Goal: Information Seeking & Learning: Learn about a topic

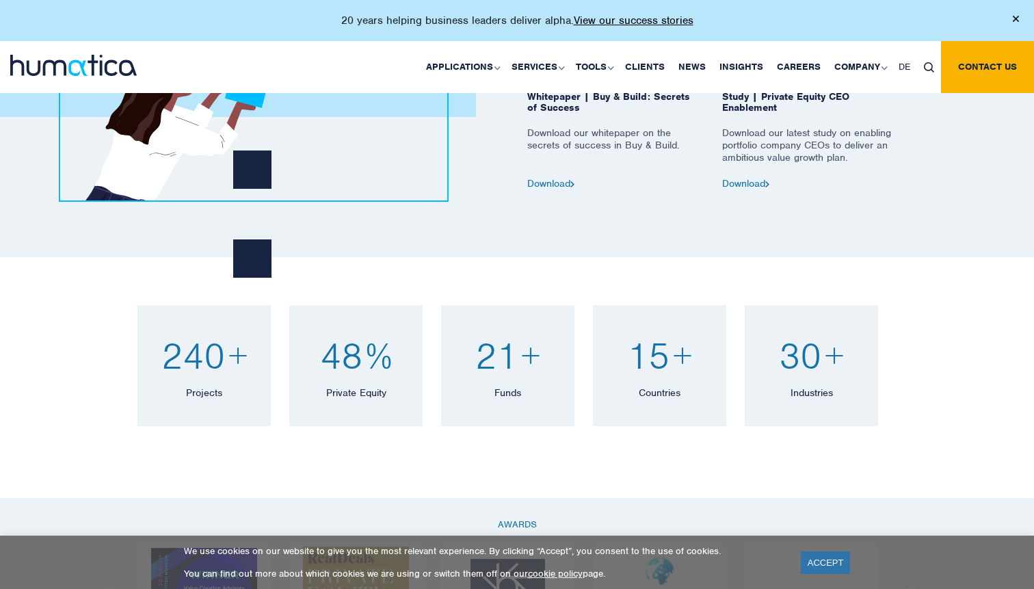
scroll to position [990, 0]
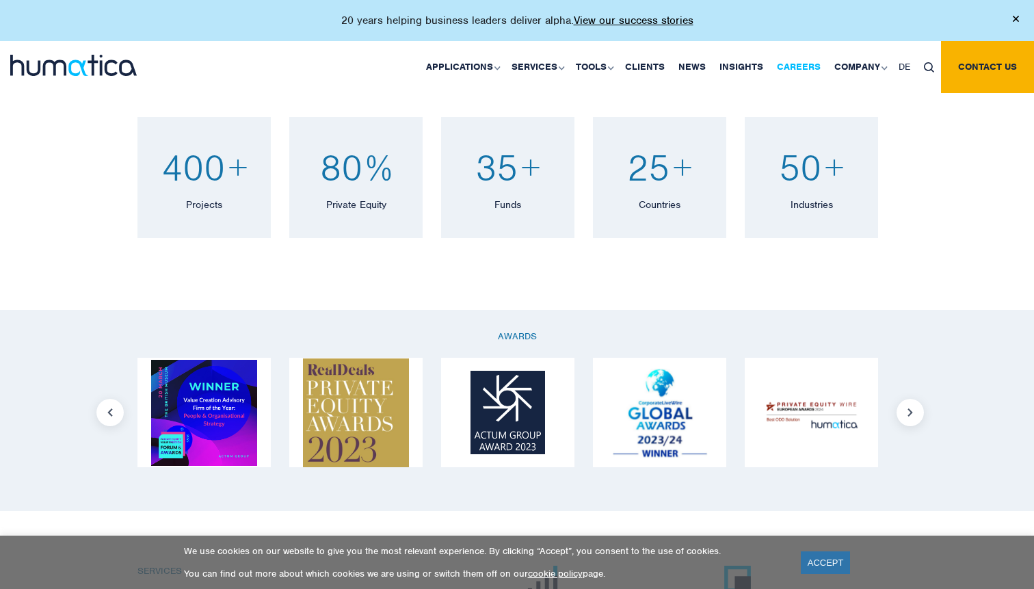
click at [813, 79] on link "Careers" at bounding box center [798, 67] width 57 height 52
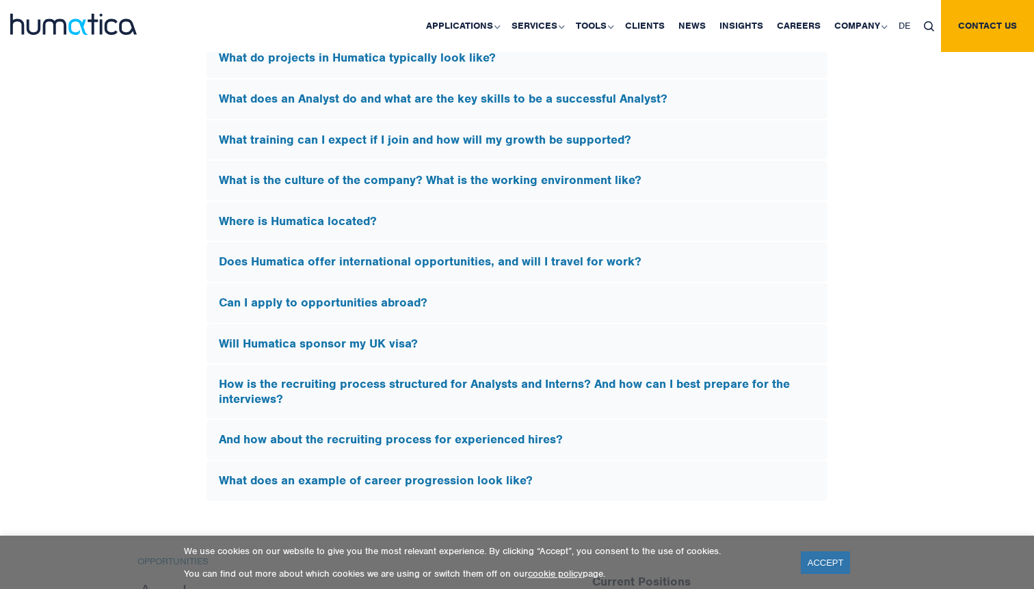
scroll to position [4149, 0]
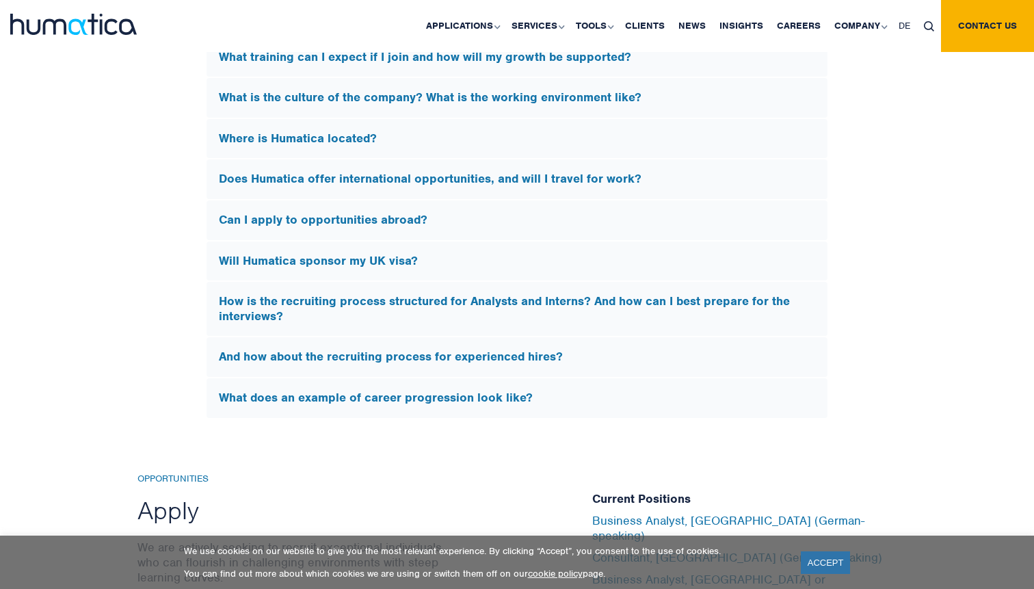
click at [441, 294] on h5 "How is the recruiting process structured for Analysts and Interns? And how can …" at bounding box center [517, 308] width 597 height 29
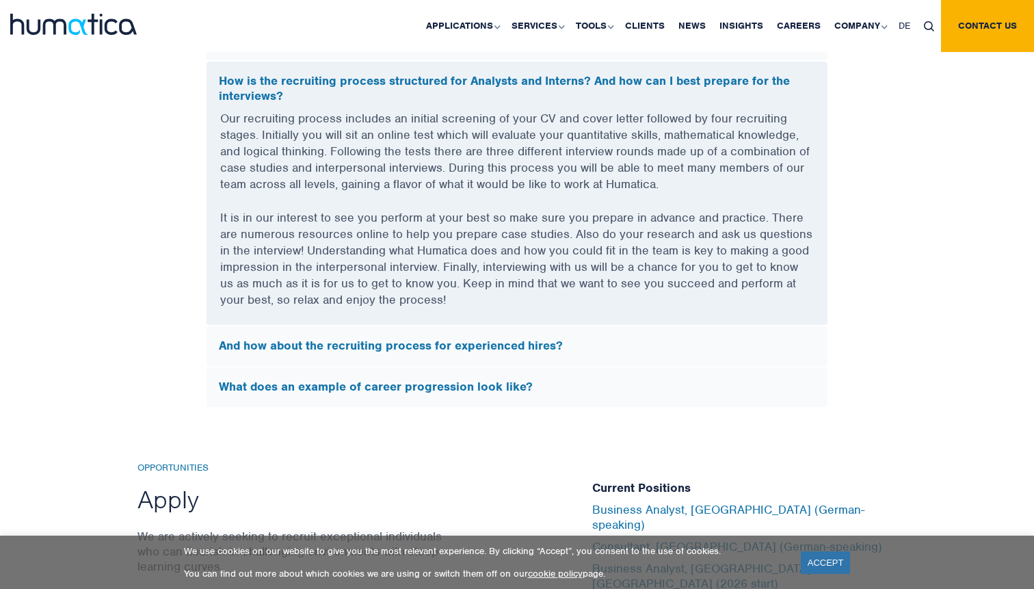
scroll to position [4163, 0]
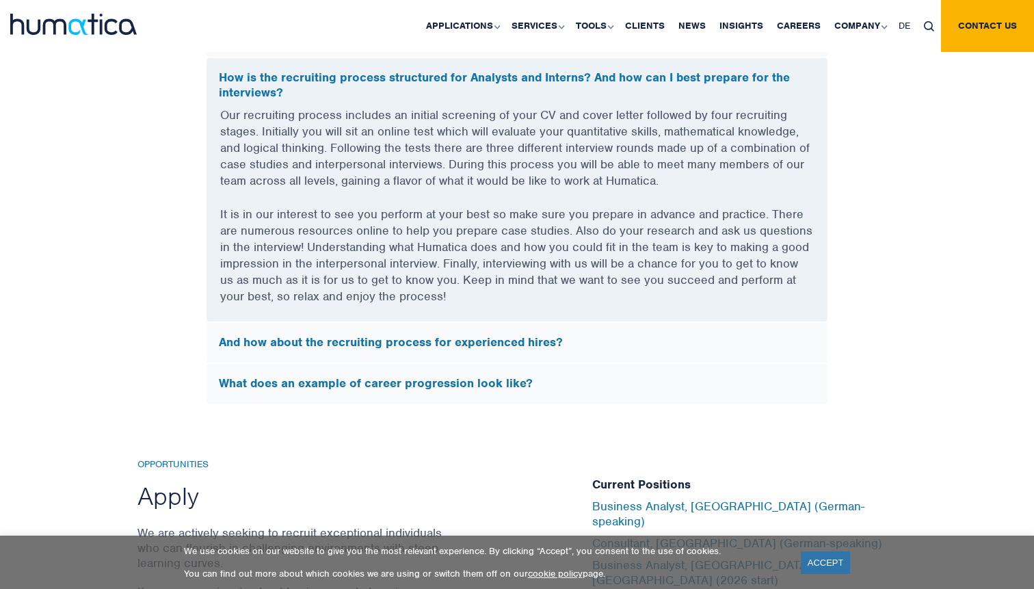
click at [592, 394] on div "What does an example of career progression look like?" at bounding box center [517, 384] width 621 height 40
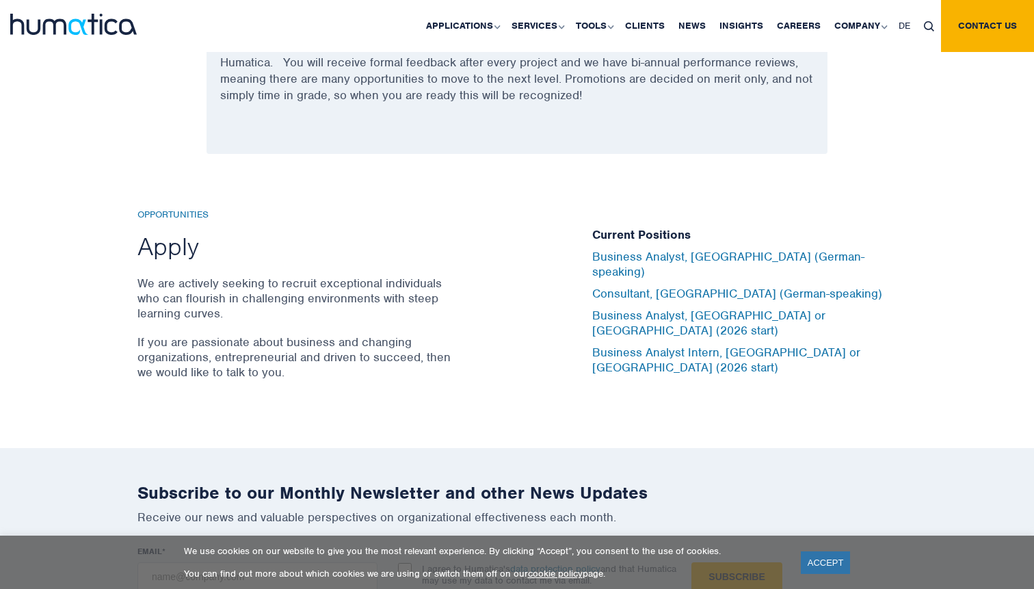
scroll to position [4328, 0]
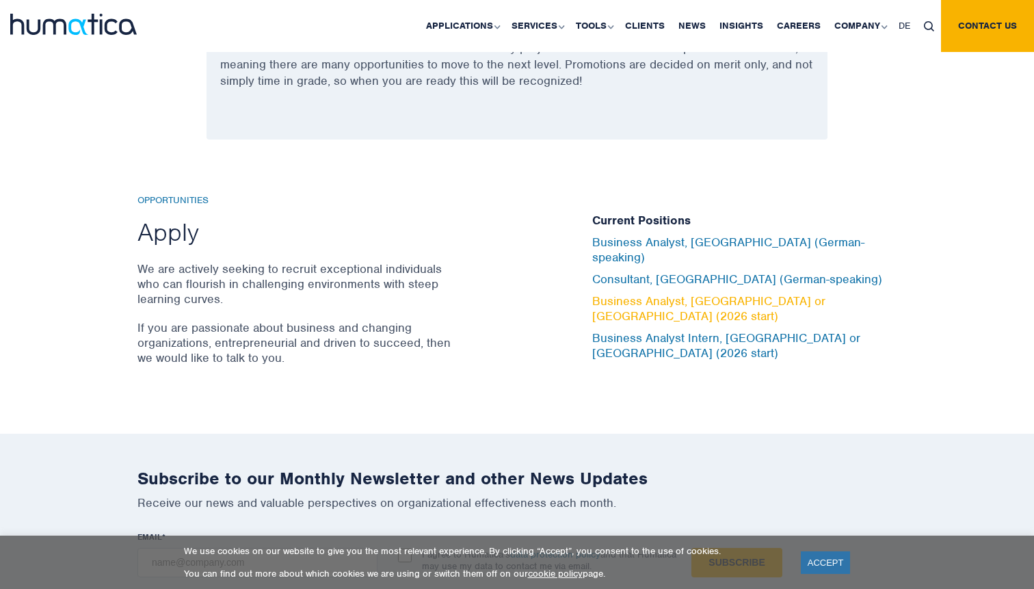
click at [753, 307] on link "Business Analyst, [GEOGRAPHIC_DATA] or [GEOGRAPHIC_DATA] (2026 start)" at bounding box center [708, 309] width 233 height 30
